Goal: Task Accomplishment & Management: Complete application form

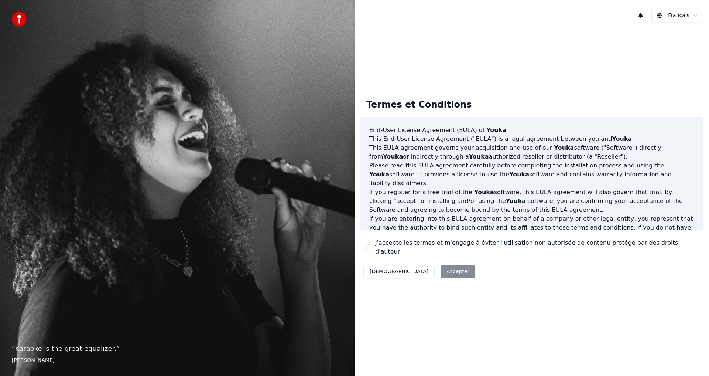
click at [419, 267] on div "Décliner Accepter" at bounding box center [420, 271] width 118 height 19
click at [378, 247] on label "J'accepte les termes et m'engage à éviter l'utilisation non autorisée de conten…" at bounding box center [536, 247] width 322 height 18
click at [372, 247] on button "J'accepte les termes et m'engage à éviter l'utilisation non autorisée de conten…" at bounding box center [369, 247] width 6 height 6
click at [441, 268] on button "Accepter" at bounding box center [458, 271] width 35 height 13
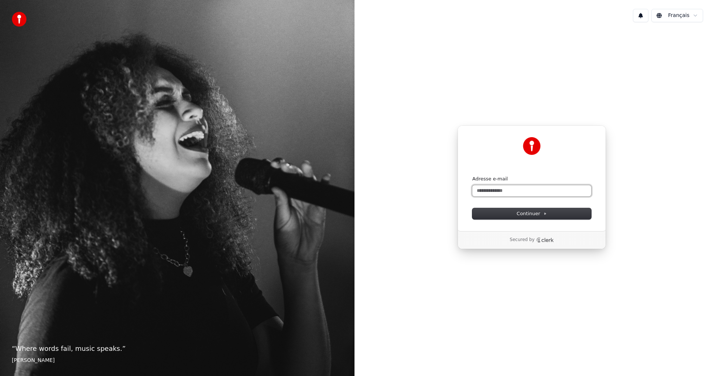
click at [546, 191] on input "Adresse e-mail" at bounding box center [531, 190] width 119 height 11
type input "*"
click at [545, 211] on span "Continuer" at bounding box center [532, 213] width 30 height 7
type input "**********"
